Goal: Task Accomplishment & Management: Manage account settings

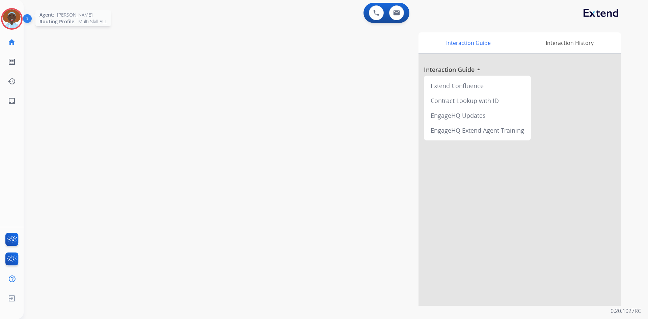
click at [11, 20] on img at bounding box center [11, 18] width 19 height 19
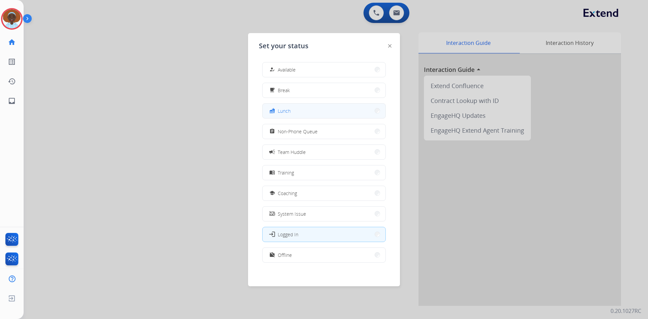
click at [294, 108] on button "fastfood Lunch" at bounding box center [323, 111] width 123 height 15
